Goal: Transaction & Acquisition: Download file/media

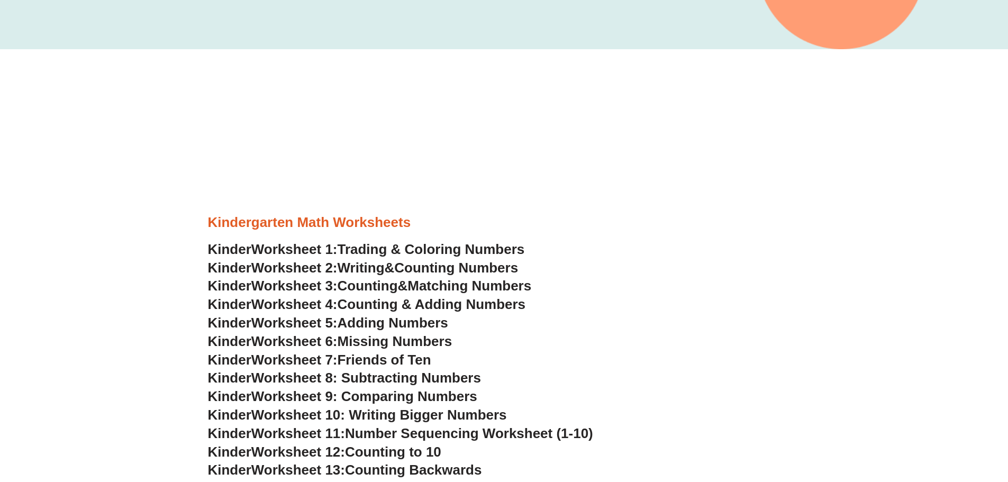
scroll to position [582, 0]
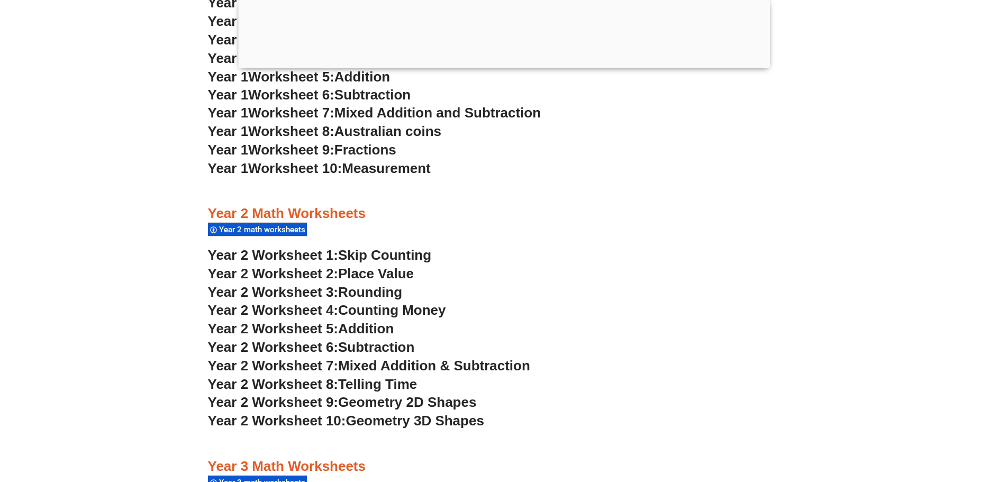
scroll to position [579, 0]
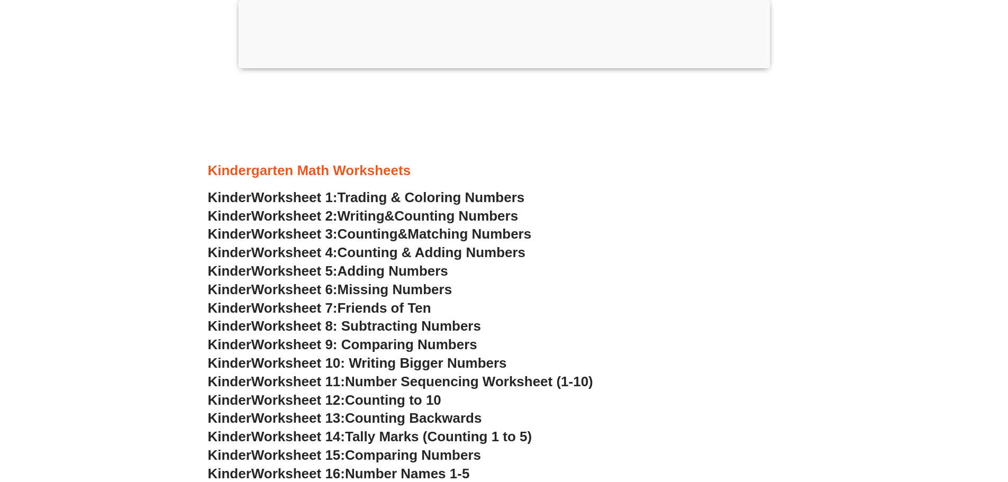
scroll to position [582, 0]
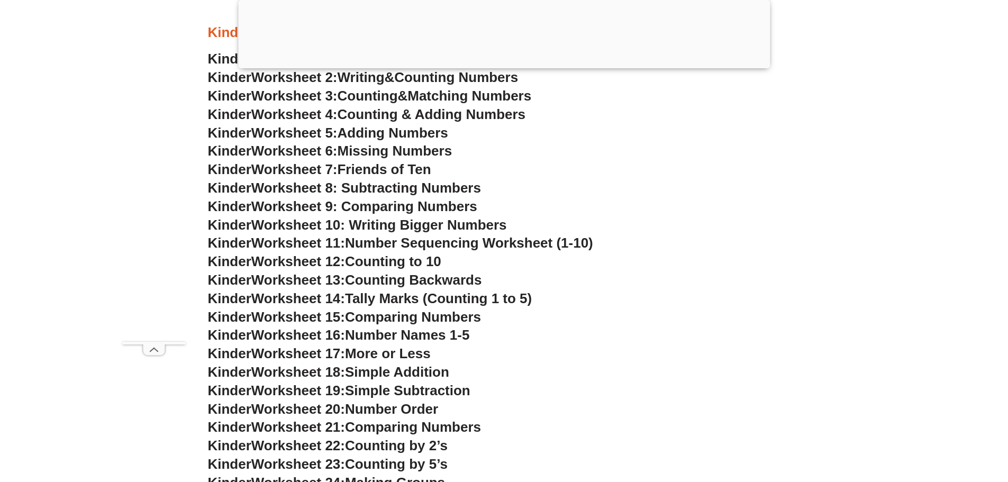
click at [429, 93] on span "Matching Numbers" at bounding box center [469, 96] width 124 height 16
click at [367, 135] on span "Adding Numbers" at bounding box center [392, 133] width 111 height 16
click at [380, 149] on span "Missing Numbers" at bounding box center [394, 151] width 115 height 16
click at [394, 188] on span "Worksheet 8: Subtracting Numbers" at bounding box center [366, 188] width 230 height 16
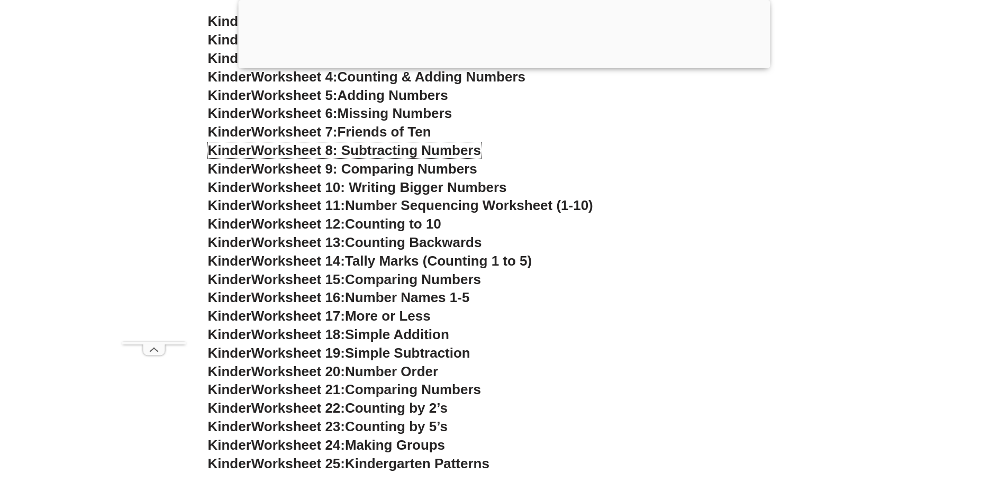
scroll to position [635, 0]
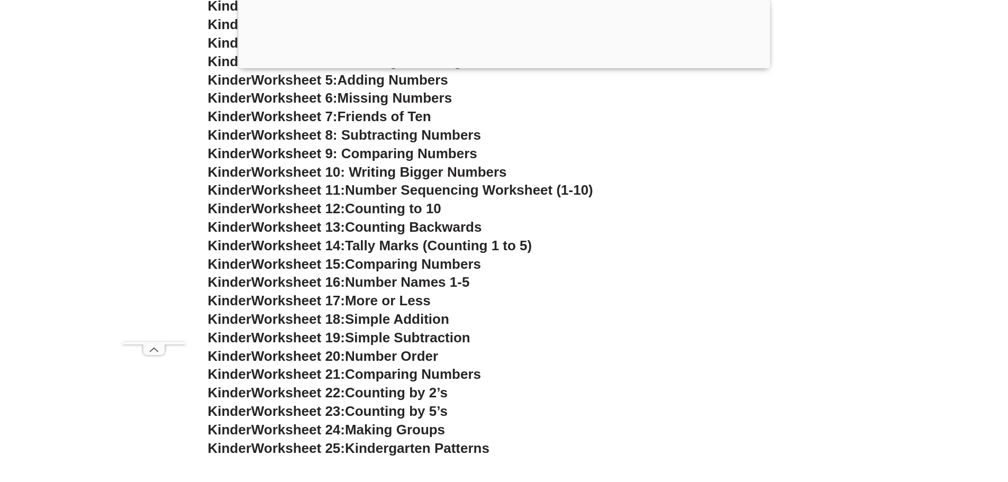
click at [383, 150] on span "Worksheet 9: Comparing Numbers" at bounding box center [364, 153] width 226 height 16
